Goal: Task Accomplishment & Management: Manage account settings

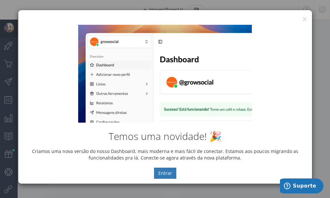
click at [303, 21] on div "Temos uma novidade! 🎉 Criamos uma nova versão do nosso Dashboard, mais moderna …" at bounding box center [164, 102] width 293 height 164
click at [303, 19] on button "×" at bounding box center [304, 19] width 5 height 9
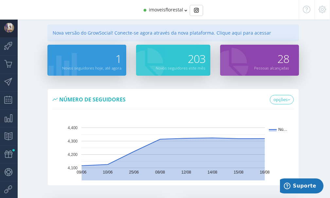
click at [322, 10] on icon at bounding box center [322, 9] width 8 height 5
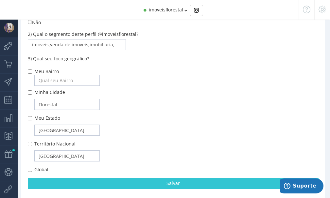
scroll to position [237, 0]
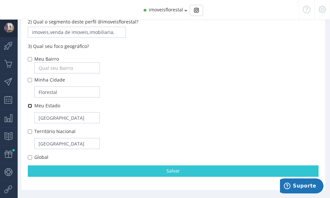
click at [28, 106] on input "Meu Estado" at bounding box center [30, 106] width 4 height 4
checkbox input "true"
click at [29, 80] on input "Minha Cidade" at bounding box center [30, 80] width 4 height 4
checkbox input "true"
click at [30, 59] on input "Meu Bairro" at bounding box center [30, 59] width 4 height 4
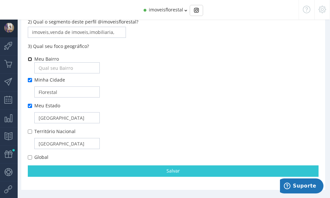
checkbox input "true"
click at [29, 134] on input "Território Nacional" at bounding box center [30, 132] width 4 height 4
checkbox input "true"
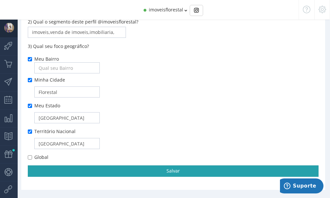
click at [173, 168] on link "Salvar" at bounding box center [173, 171] width 290 height 11
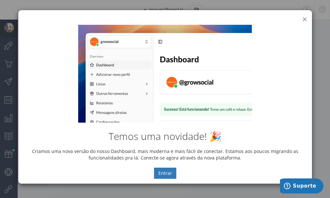
click at [304, 19] on button "×" at bounding box center [304, 19] width 5 height 9
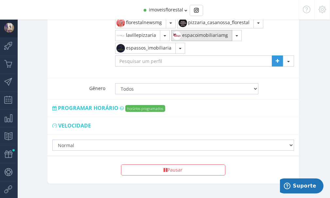
scroll to position [730, 0]
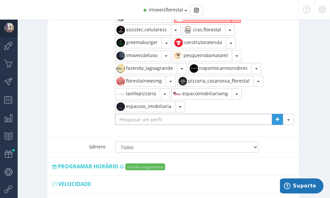
click at [138, 114] on input "text" at bounding box center [193, 119] width 157 height 11
drag, startPoint x: 138, startPoint y: 114, endPoint x: 101, endPoint y: 114, distance: 37.2
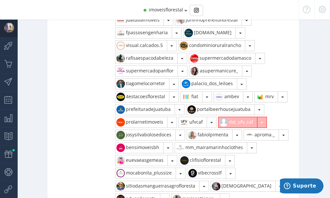
scroll to position [534, 0]
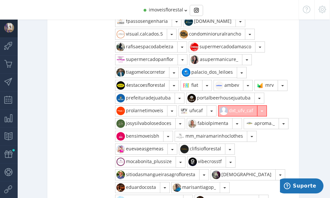
click at [261, 106] on button "button" at bounding box center [262, 111] width 10 height 11
click at [247, 120] on link "Remover" at bounding box center [246, 125] width 57 height 11
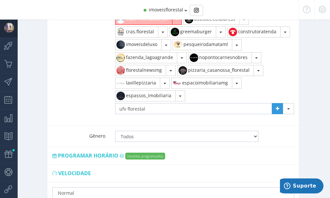
scroll to position [730, 0]
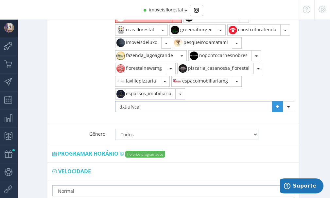
click at [120, 101] on input "dxt.ufvcaf" at bounding box center [193, 106] width 157 height 11
click at [156, 101] on input "@dxt.ufvcaf" at bounding box center [193, 106] width 157 height 11
type input "@dxt.ufvcaf"
click at [279, 105] on icon at bounding box center [277, 107] width 4 height 5
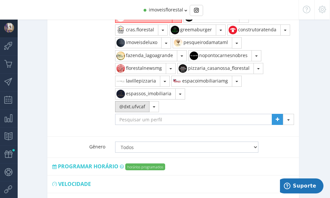
click at [139, 101] on button "@dxt.ufvcaf" at bounding box center [132, 106] width 34 height 11
click at [155, 101] on button "button" at bounding box center [154, 106] width 10 height 11
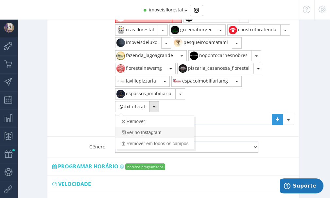
click at [148, 127] on link "Ver no Instagram" at bounding box center [154, 132] width 78 height 11
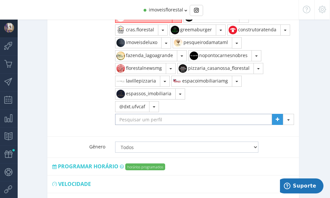
click at [156, 115] on input "text" at bounding box center [193, 119] width 157 height 11
